Goal: Use online tool/utility

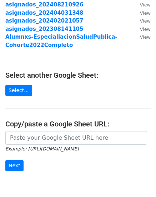
scroll to position [72, 0]
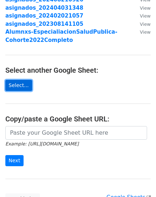
click at [19, 86] on link "Select..." at bounding box center [18, 85] width 27 height 11
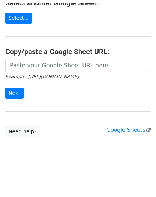
scroll to position [136, 0]
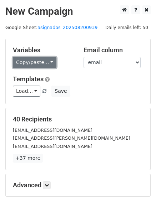
click at [40, 63] on link "Copy/paste..." at bounding box center [35, 62] width 44 height 11
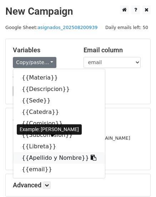
click at [41, 158] on link "{{Apellido y Nombre}}" at bounding box center [59, 157] width 92 height 11
